Goal: Transaction & Acquisition: Obtain resource

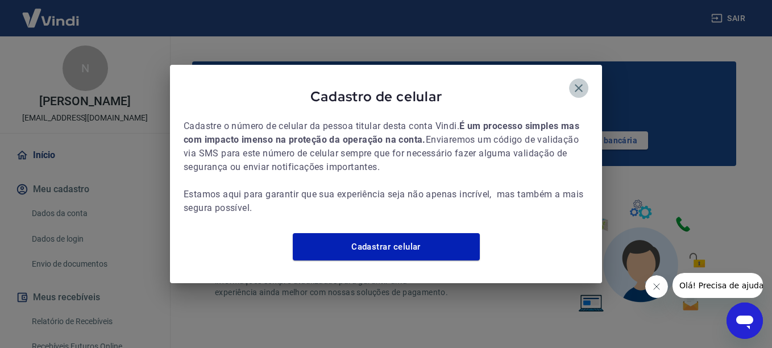
click at [582, 81] on icon "button" at bounding box center [579, 88] width 14 height 14
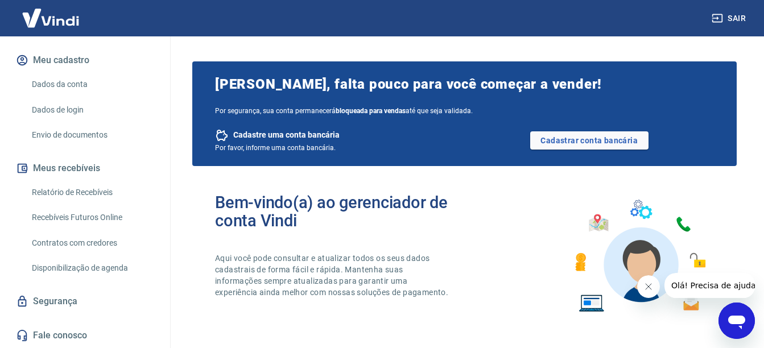
scroll to position [57, 0]
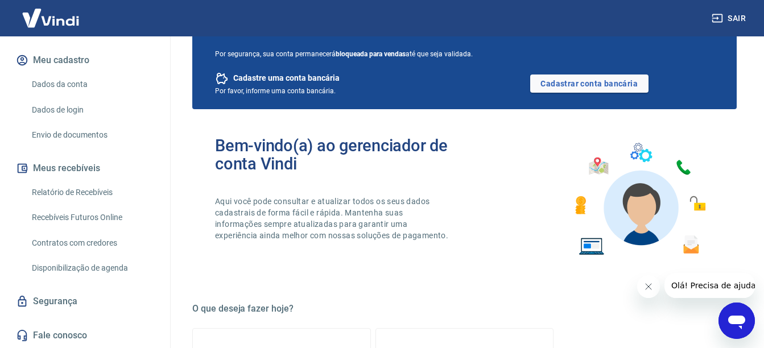
click at [104, 193] on link "Relatório de Recebíveis" at bounding box center [91, 192] width 129 height 23
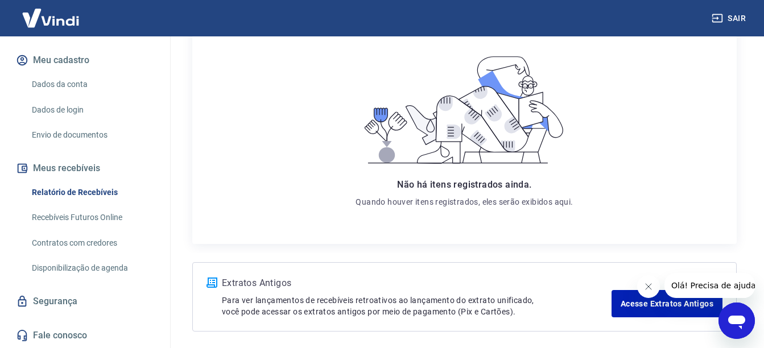
scroll to position [217, 0]
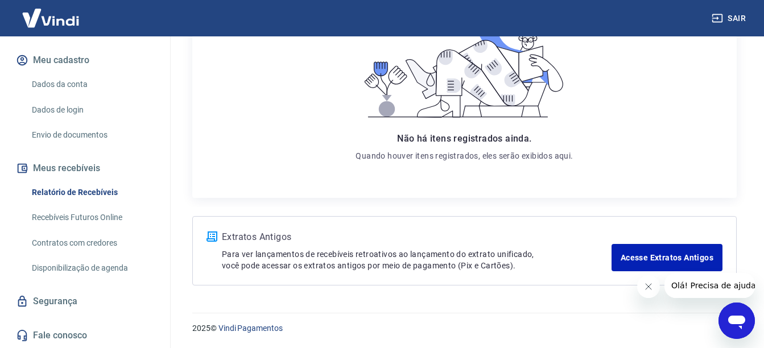
click at [106, 216] on link "Recebíveis Futuros Online" at bounding box center [91, 217] width 129 height 23
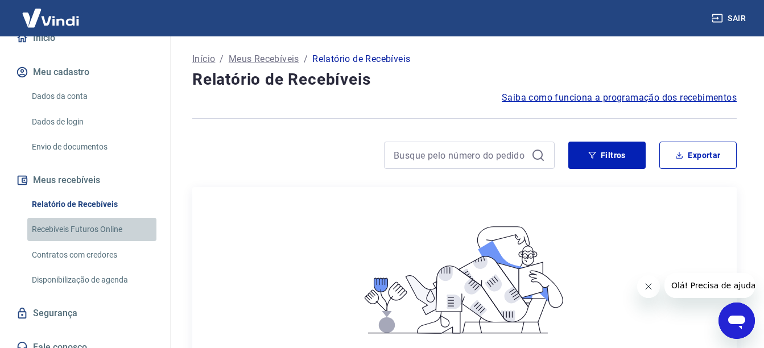
click at [107, 219] on link "Recebíveis Futuros Online" at bounding box center [91, 229] width 129 height 23
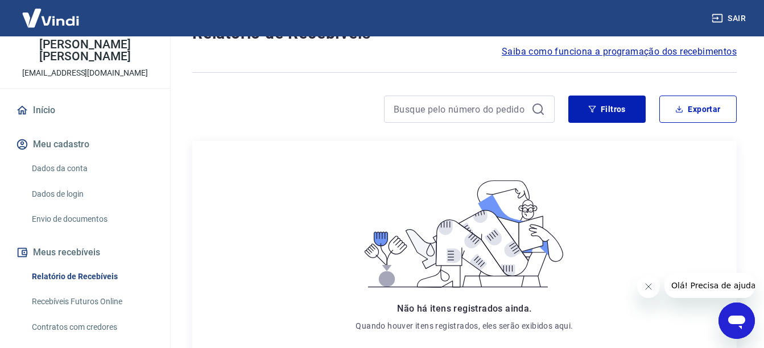
scroll to position [114, 0]
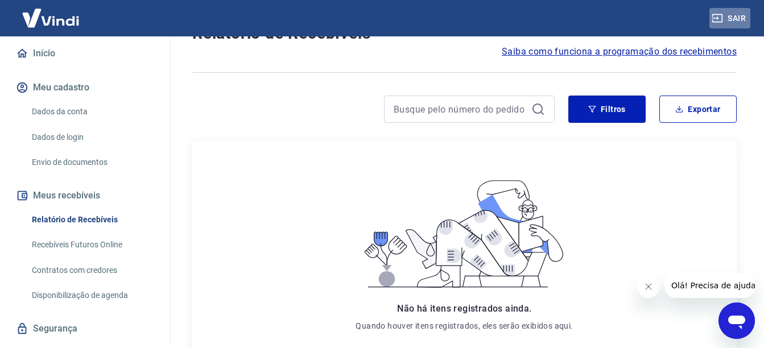
click at [744, 16] on button "Sair" at bounding box center [729, 18] width 41 height 21
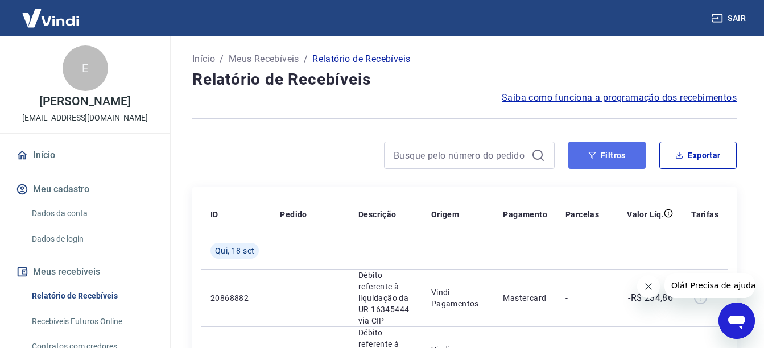
click at [580, 155] on button "Filtros" at bounding box center [606, 155] width 77 height 27
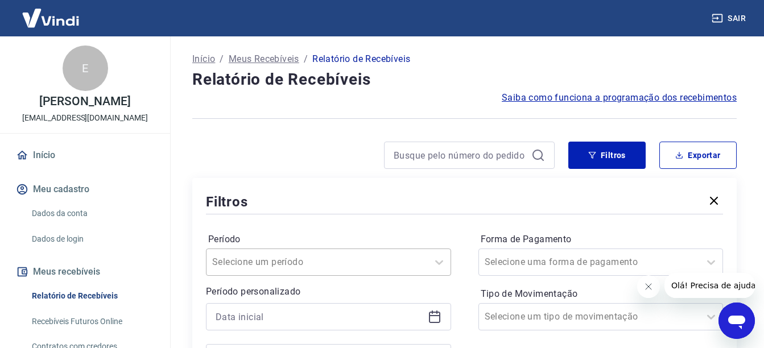
click at [338, 258] on div "Selecione um período" at bounding box center [328, 261] width 245 height 27
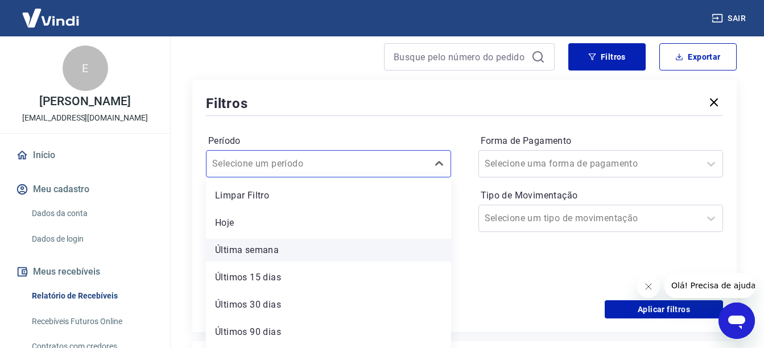
scroll to position [25, 0]
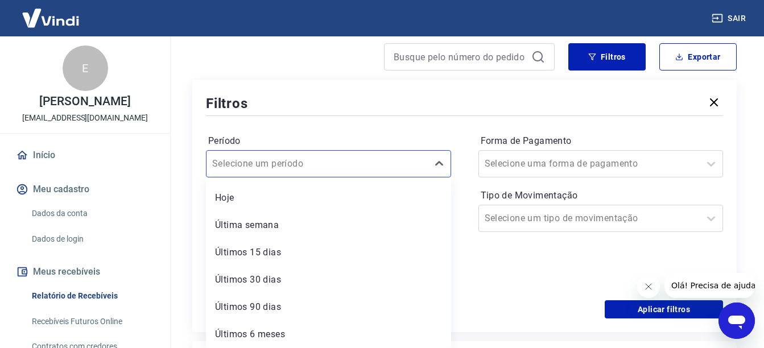
click at [359, 107] on div "Filtros" at bounding box center [464, 103] width 517 height 20
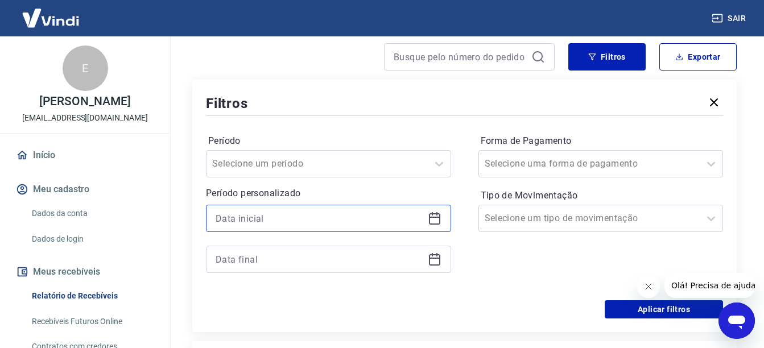
click at [353, 221] on input at bounding box center [320, 218] width 208 height 17
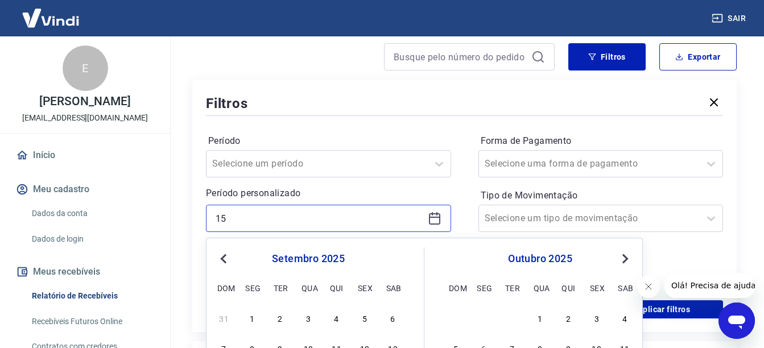
type input "[DATE]"
click at [296, 219] on input "[DATE]" at bounding box center [320, 218] width 208 height 17
drag, startPoint x: 293, startPoint y: 221, endPoint x: 205, endPoint y: 224, distance: 88.2
click at [205, 224] on div "Filtros Período Selecione um período Período personalizado [DATE] Previous Mont…" at bounding box center [464, 206] width 544 height 252
type input "[DATE]"
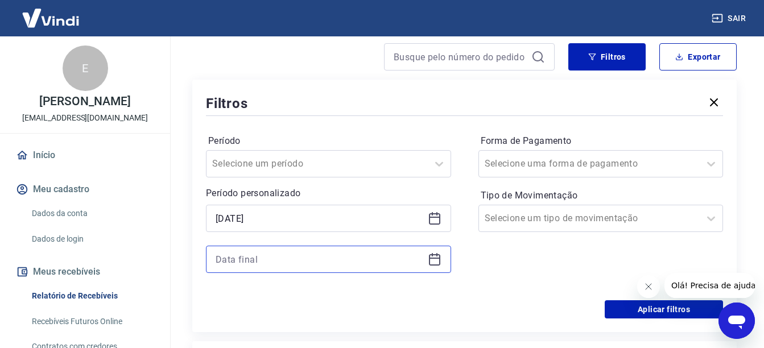
click at [274, 256] on input at bounding box center [320, 259] width 208 height 17
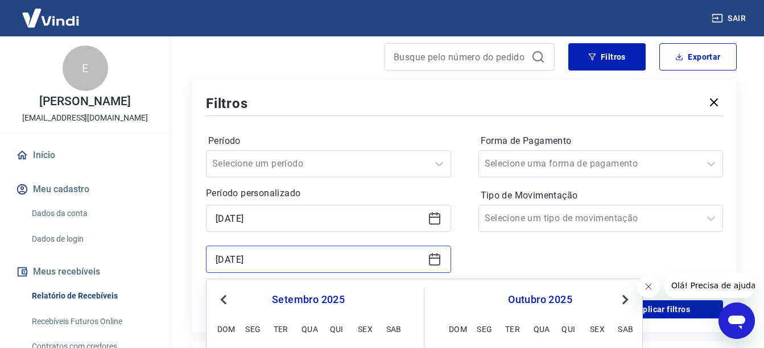
type input "[DATE]"
click at [206, 230] on div "[DATE]" at bounding box center [328, 218] width 245 height 27
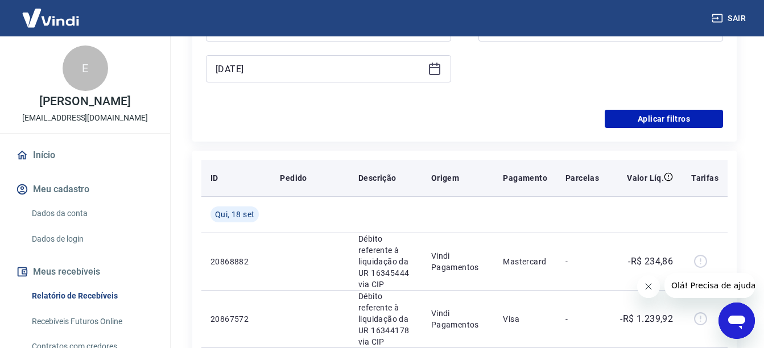
scroll to position [269, 0]
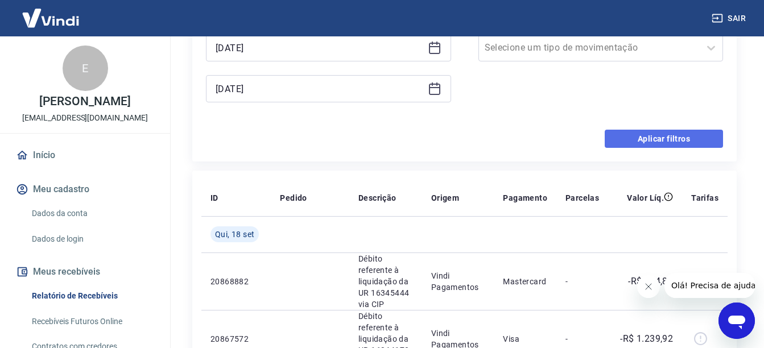
click at [662, 138] on button "Aplicar filtros" at bounding box center [663, 139] width 118 height 18
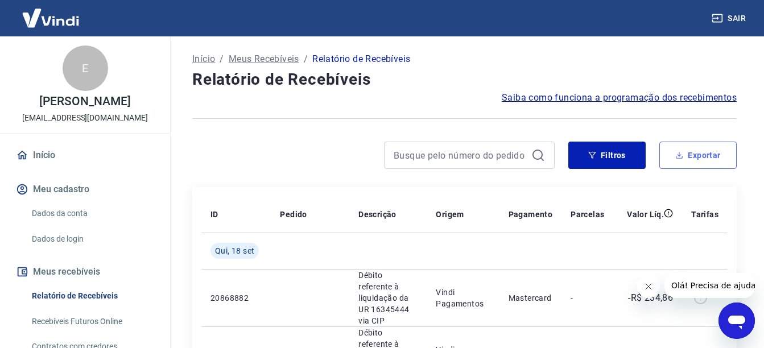
click at [703, 149] on button "Exportar" at bounding box center [697, 155] width 77 height 27
type input "[DATE]"
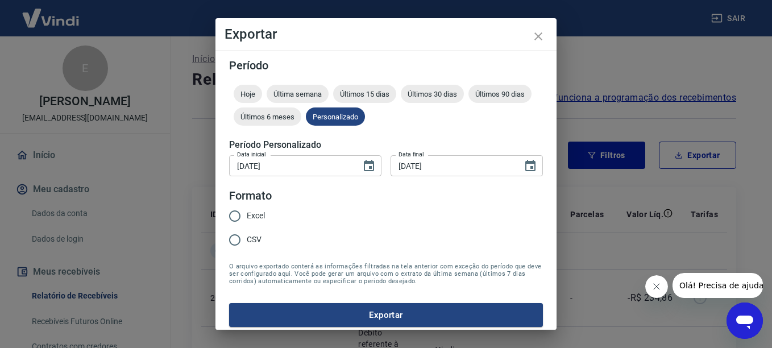
click at [255, 239] on span "CSV" at bounding box center [254, 240] width 15 height 12
click at [247, 239] on input "CSV" at bounding box center [235, 240] width 24 height 24
radio input "true"
click at [425, 319] on button "Exportar" at bounding box center [386, 315] width 314 height 24
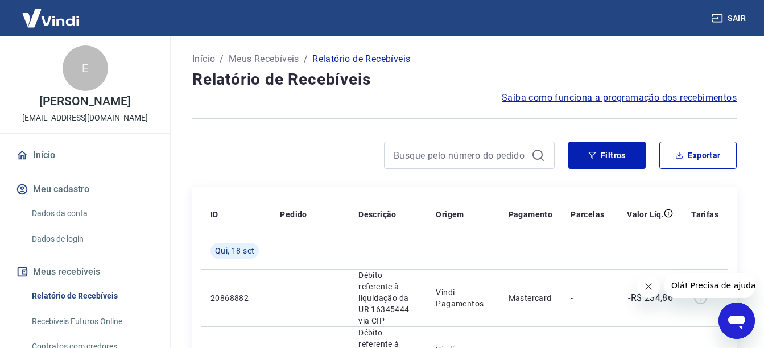
click at [287, 89] on h4 "Relatório de Recebíveis" at bounding box center [464, 79] width 544 height 23
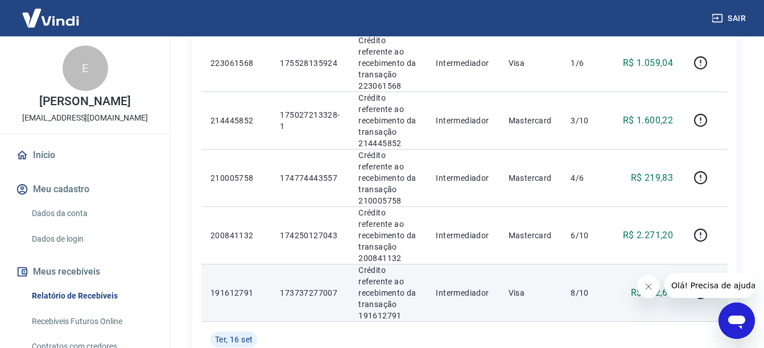
scroll to position [682, 0]
